Goal: Task Accomplishment & Management: Use online tool/utility

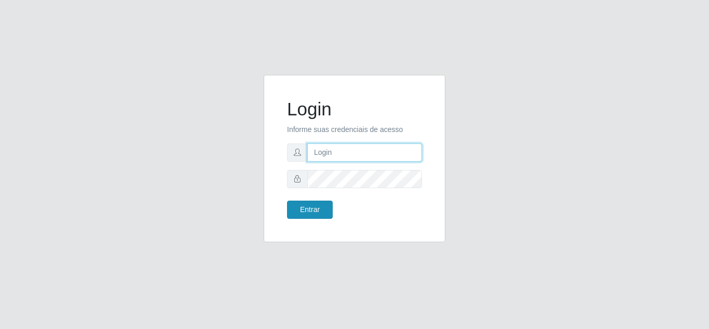
type input "[EMAIL_ADDRESS][DOMAIN_NAME]"
click at [315, 210] on button "Entrar" at bounding box center [310, 209] width 46 height 18
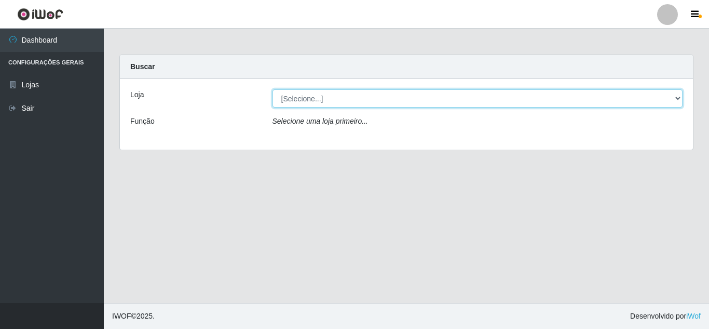
click at [289, 96] on select "[Selecione...] Atacado Vem - Loja 30 Laranjeiras Velha" at bounding box center [478, 98] width 411 height 18
select select "495"
click at [273, 89] on select "[Selecione...] Atacado Vem - Loja 30 Laranjeiras Velha" at bounding box center [478, 98] width 411 height 18
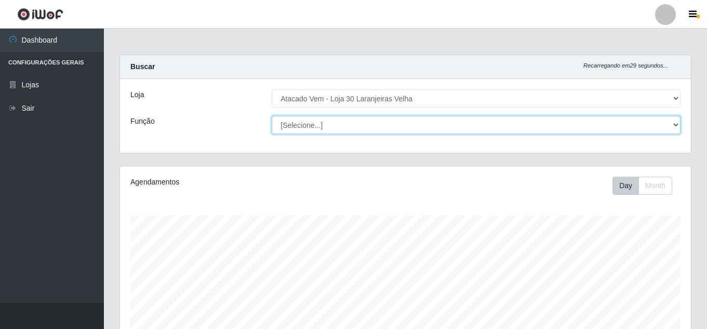
scroll to position [216, 571]
click at [290, 123] on select "[Selecione...] Repositor Repositor + Repositor ++" at bounding box center [476, 125] width 409 height 18
click at [272, 116] on select "[Selecione...] Repositor Repositor + Repositor ++" at bounding box center [476, 125] width 409 height 18
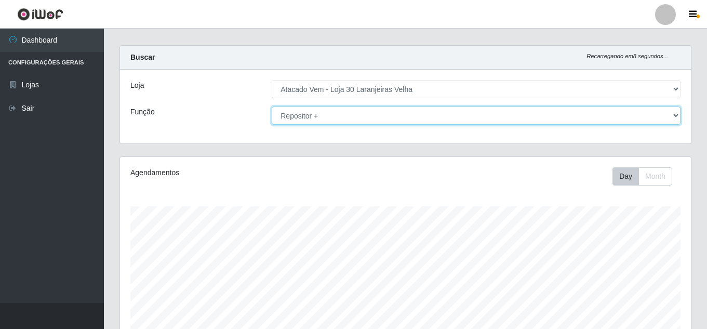
scroll to position [0, 0]
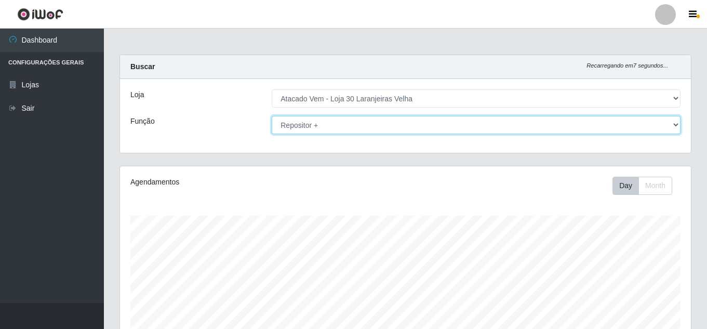
click at [416, 129] on select "[Selecione...] Repositor Repositor + Repositor ++" at bounding box center [476, 125] width 409 height 18
click at [272, 116] on select "[Selecione...] Repositor Repositor + Repositor ++" at bounding box center [476, 125] width 409 height 18
click at [363, 126] on select "[Selecione...] Repositor Repositor + Repositor ++" at bounding box center [476, 125] width 409 height 18
select select "24"
click at [272, 116] on select "[Selecione...] Repositor Repositor + Repositor ++" at bounding box center [476, 125] width 409 height 18
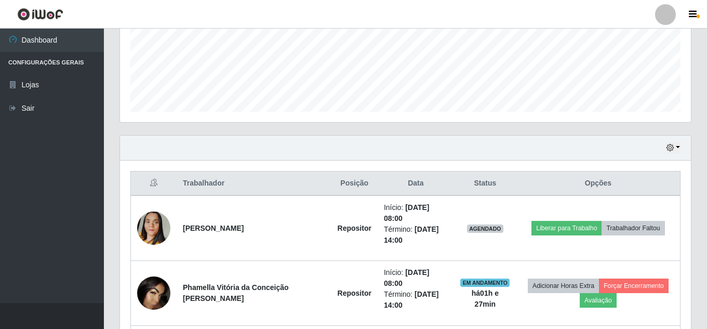
scroll to position [416, 0]
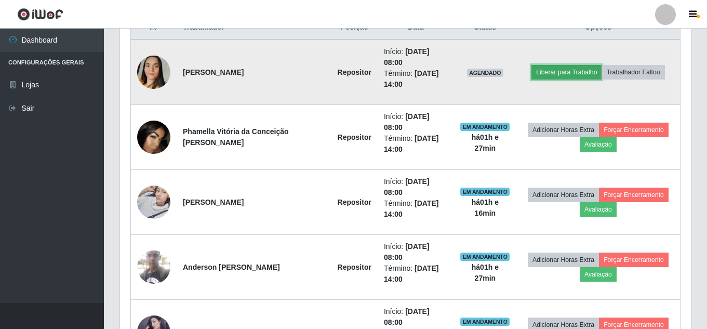
click at [547, 68] on button "Liberar para Trabalho" at bounding box center [566, 72] width 70 height 15
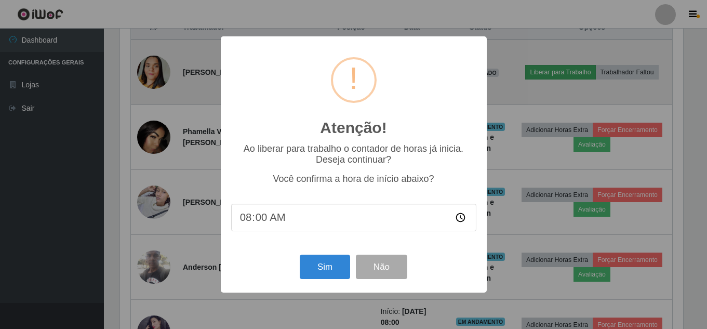
scroll to position [216, 566]
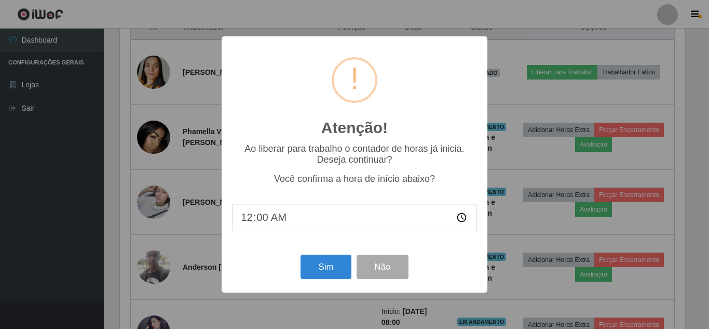
type input "09:00"
click at [329, 269] on button "Sim" at bounding box center [326, 267] width 50 height 24
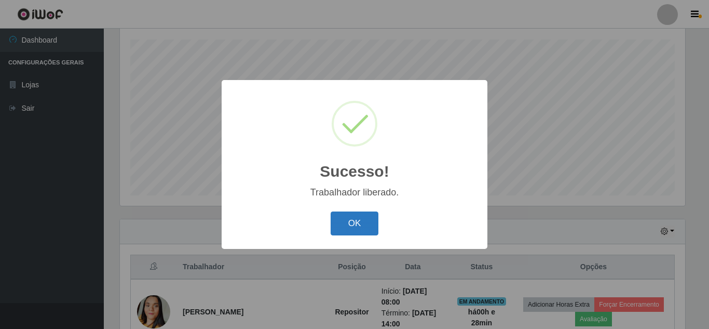
click at [353, 223] on button "OK" at bounding box center [355, 223] width 48 height 24
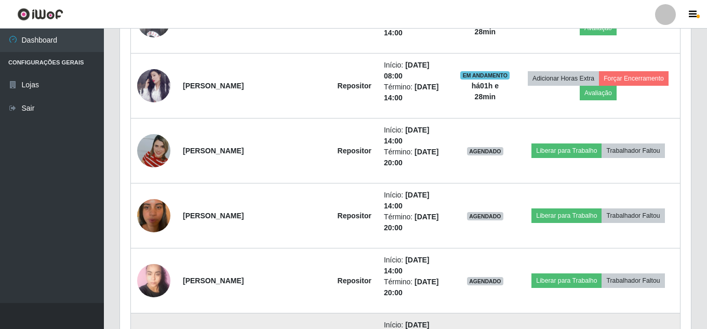
scroll to position [644, 0]
